Goal: Information Seeking & Learning: Learn about a topic

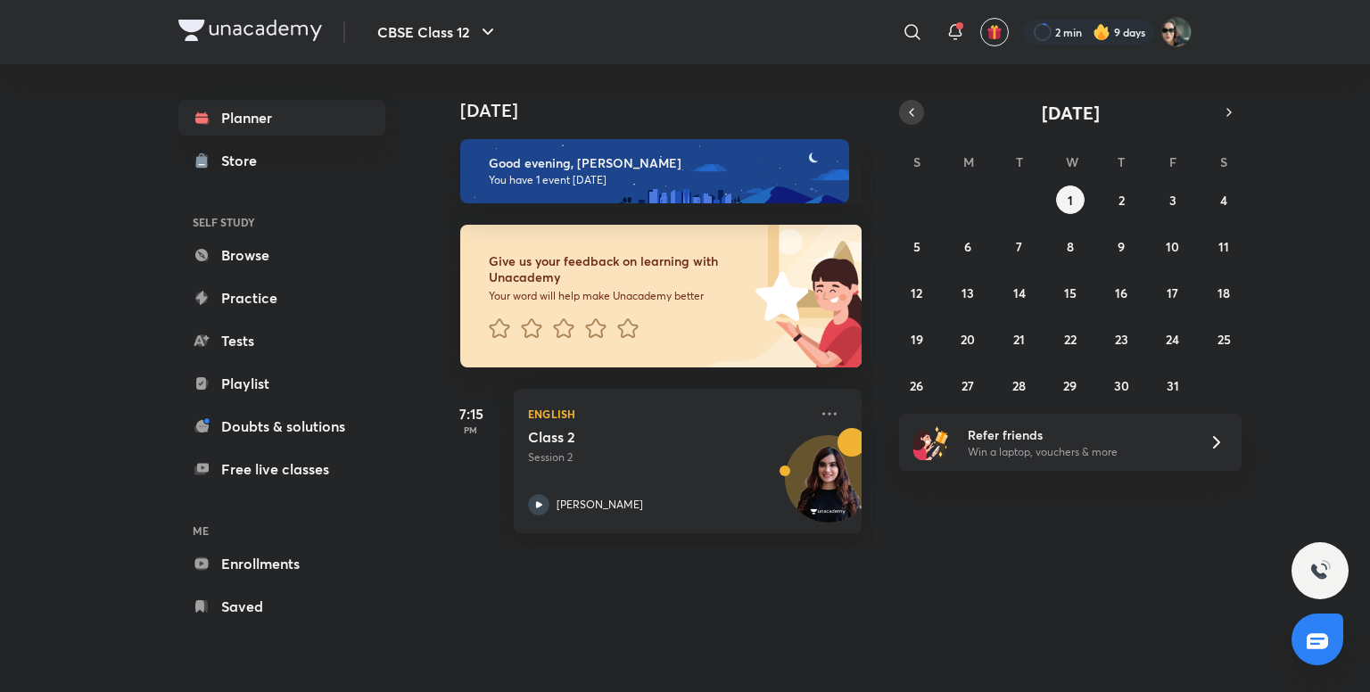
click at [902, 115] on button "button" at bounding box center [911, 112] width 25 height 25
click at [1024, 383] on abbr "30" at bounding box center [1018, 385] width 15 height 17
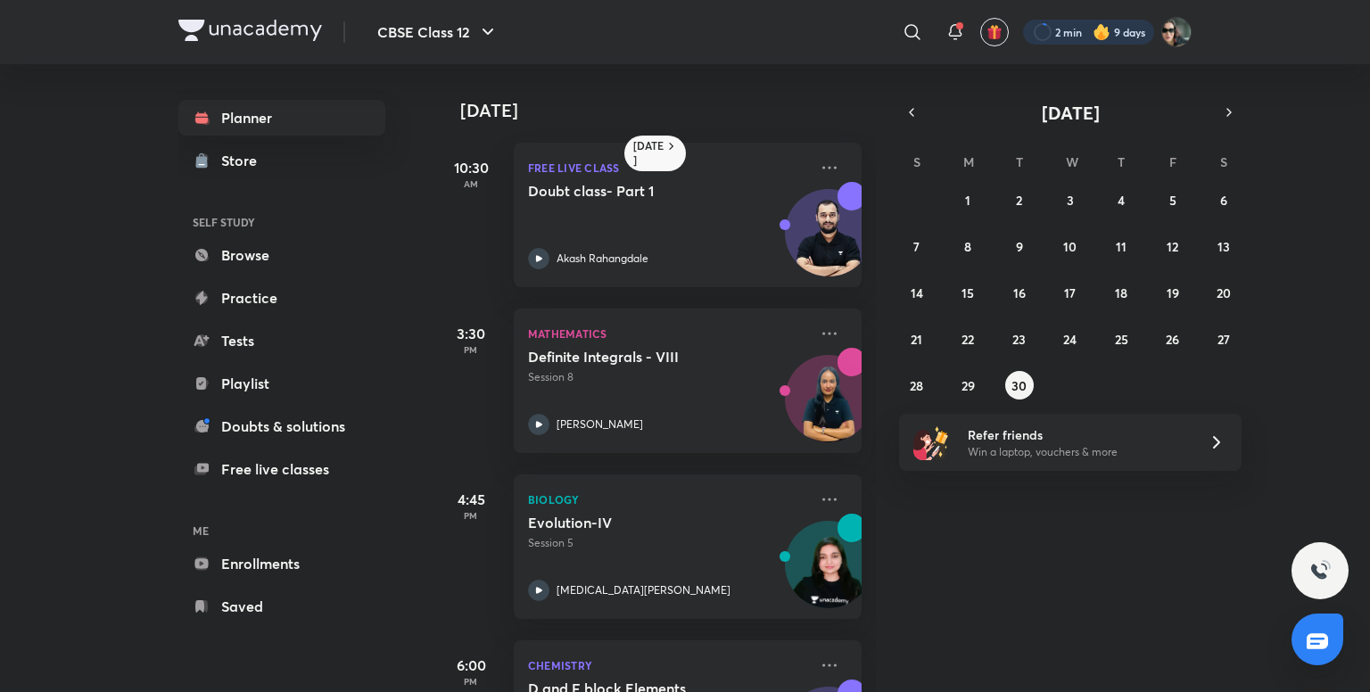
click at [1057, 24] on div at bounding box center [1088, 32] width 131 height 25
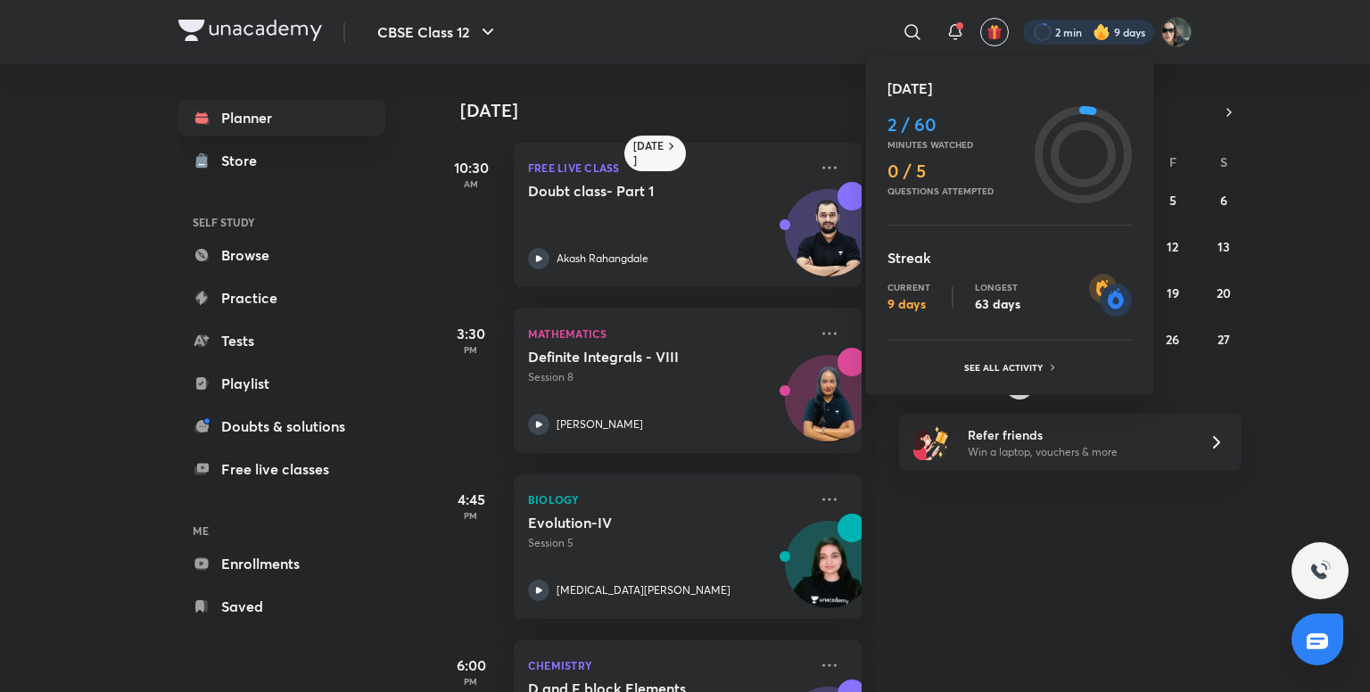
click at [770, 31] on div at bounding box center [685, 346] width 1370 height 692
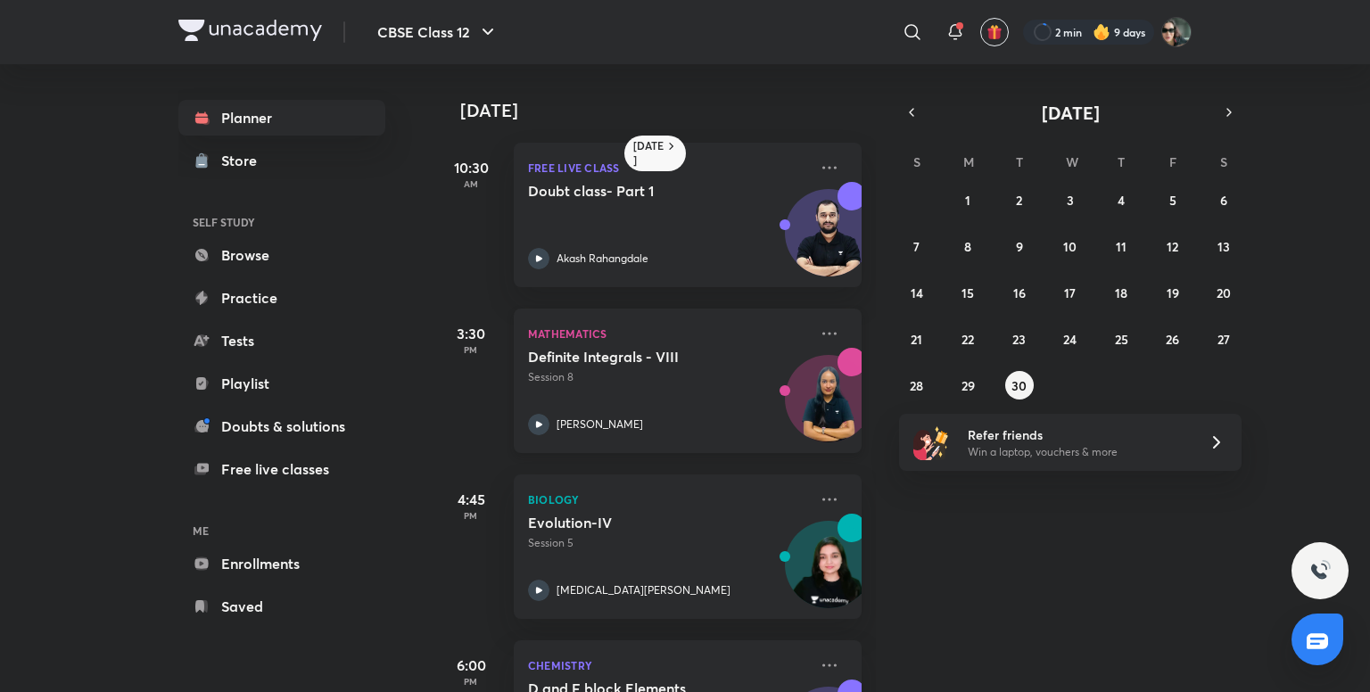
click at [713, 354] on h5 "Definite Integrals - VIII" at bounding box center [639, 357] width 222 height 18
